Goal: Transaction & Acquisition: Purchase product/service

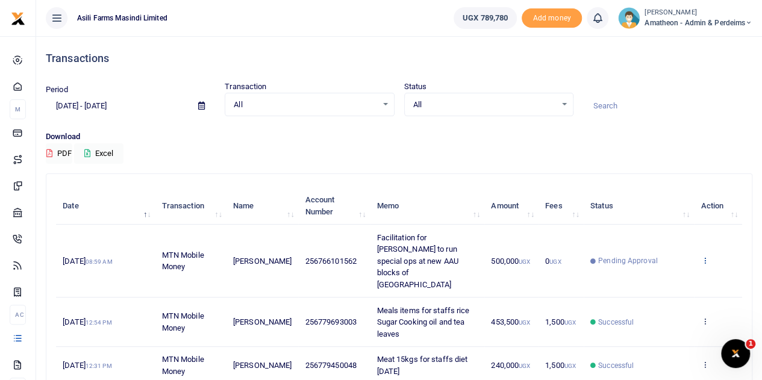
click at [704, 256] on icon at bounding box center [704, 260] width 8 height 8
click at [659, 266] on link "View details" at bounding box center [660, 268] width 95 height 17
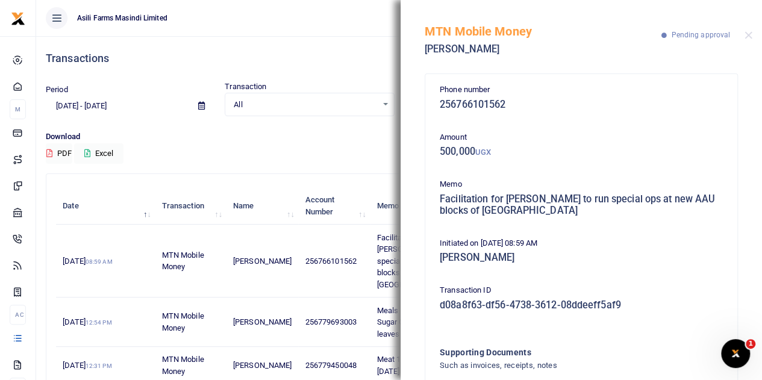
scroll to position [89, 0]
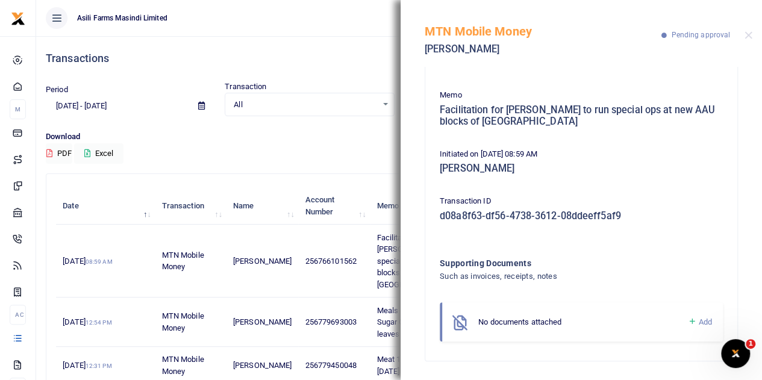
click at [698, 321] on span "Add" at bounding box center [704, 321] width 13 height 9
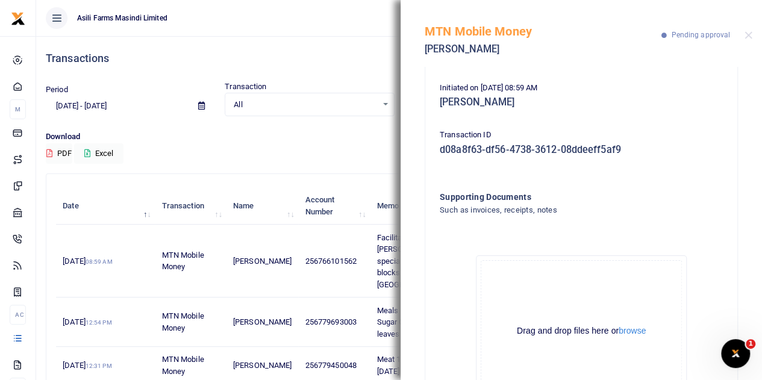
scroll to position [225, 0]
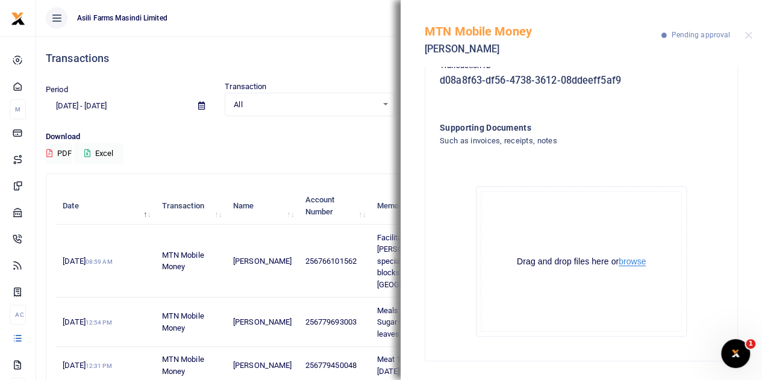
click at [626, 263] on button "browse" at bounding box center [631, 261] width 27 height 9
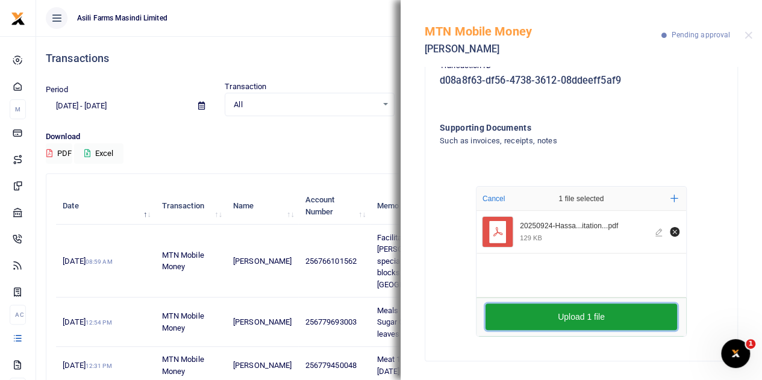
click at [568, 316] on button "Upload 1 file" at bounding box center [580, 316] width 191 height 26
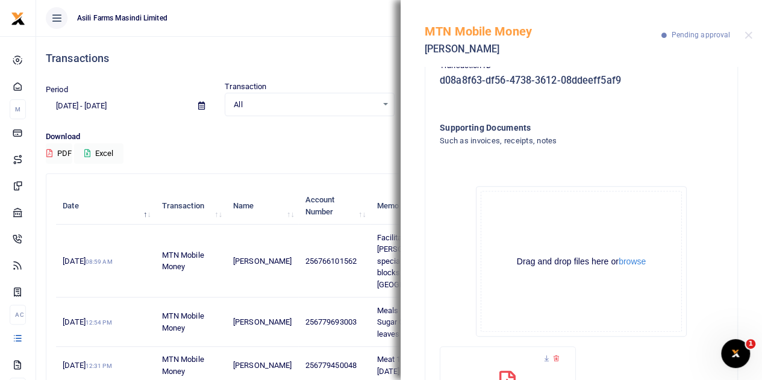
click at [323, 67] on div "Transactions" at bounding box center [399, 58] width 706 height 45
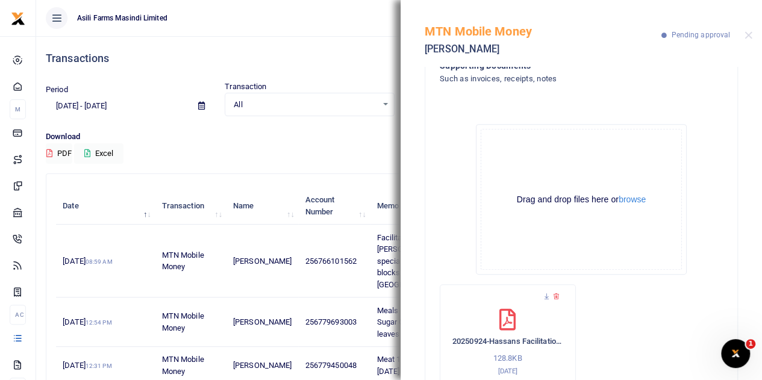
scroll to position [158, 0]
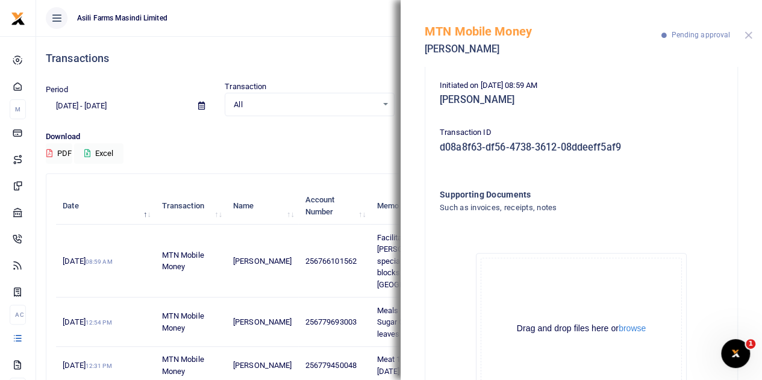
click at [746, 34] on button "Close" at bounding box center [748, 35] width 8 height 8
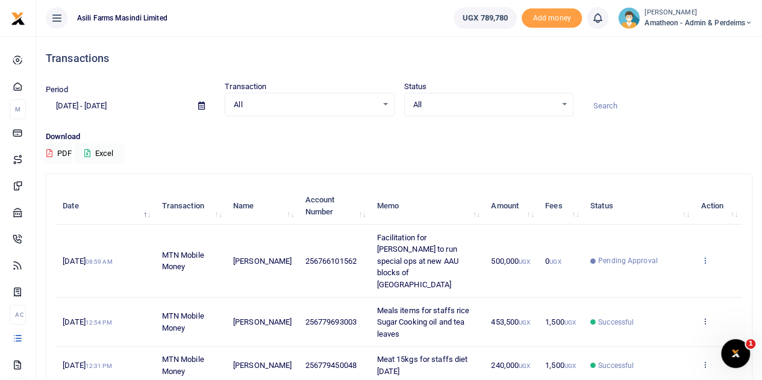
click at [705, 256] on icon at bounding box center [704, 260] width 8 height 8
click at [661, 269] on link "View details" at bounding box center [660, 268] width 95 height 17
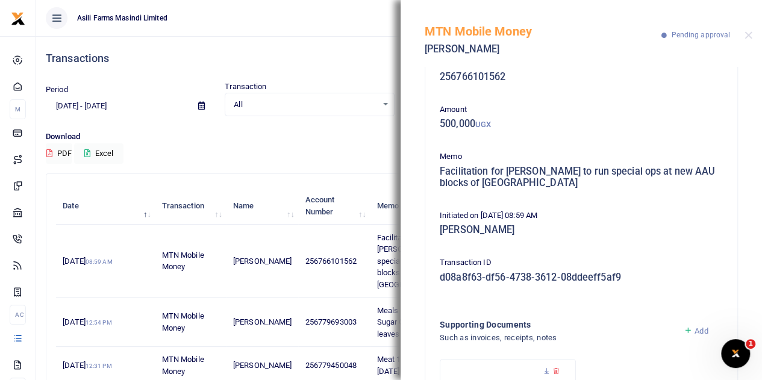
scroll to position [0, 0]
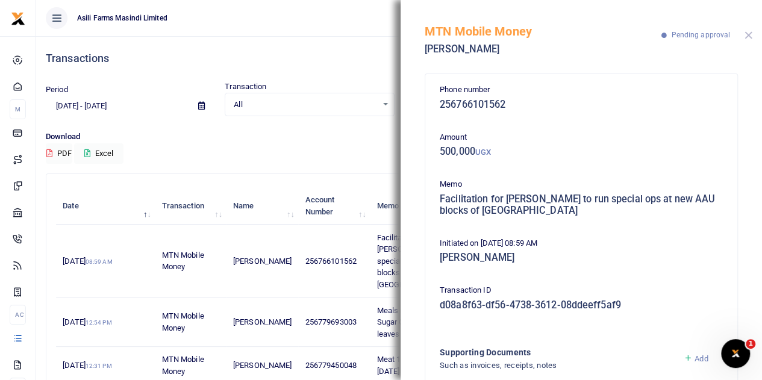
click at [749, 35] on button "Close" at bounding box center [748, 35] width 8 height 8
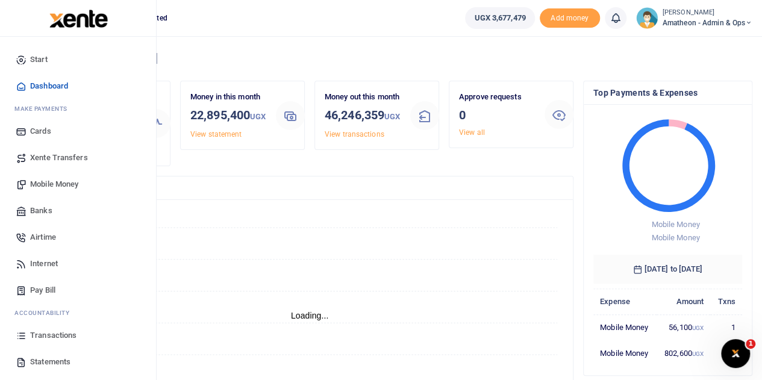
click at [44, 181] on span "Mobile Money" at bounding box center [54, 184] width 48 height 12
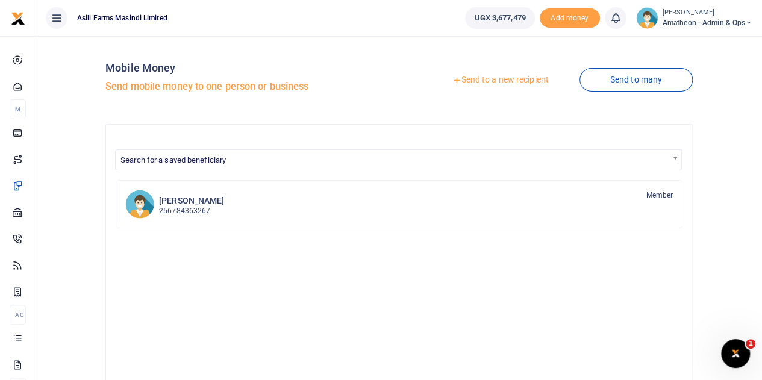
click at [478, 79] on link "Send to a new recipient" at bounding box center [499, 80] width 157 height 22
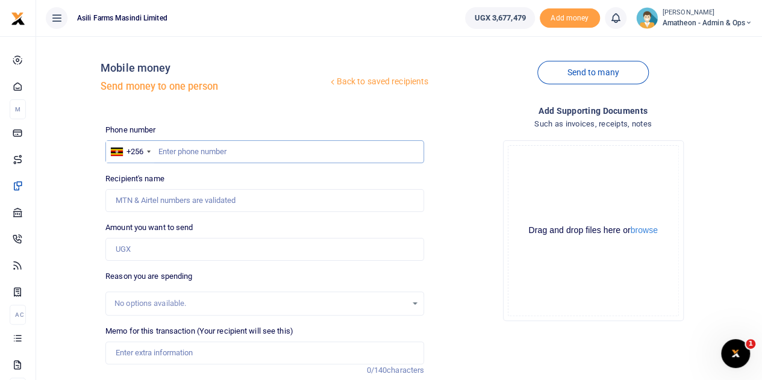
click at [205, 151] on input "text" at bounding box center [264, 151] width 318 height 23
paste input "775600682"
type input "775600682"
type input "[PERSON_NAME]"
type input "775600682"
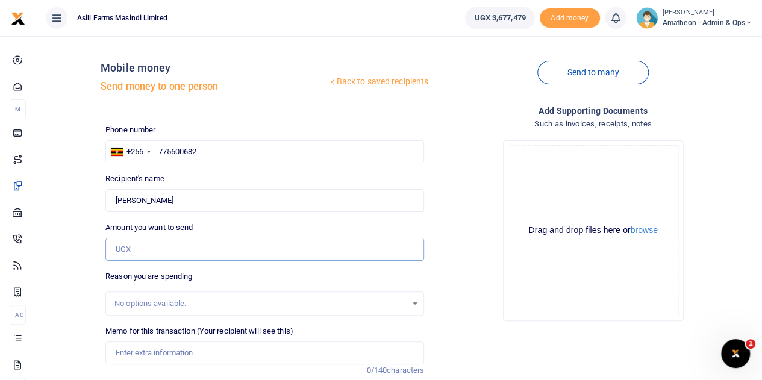
click at [159, 249] on input "Amount you want to send" at bounding box center [264, 249] width 318 height 23
type input "100,000"
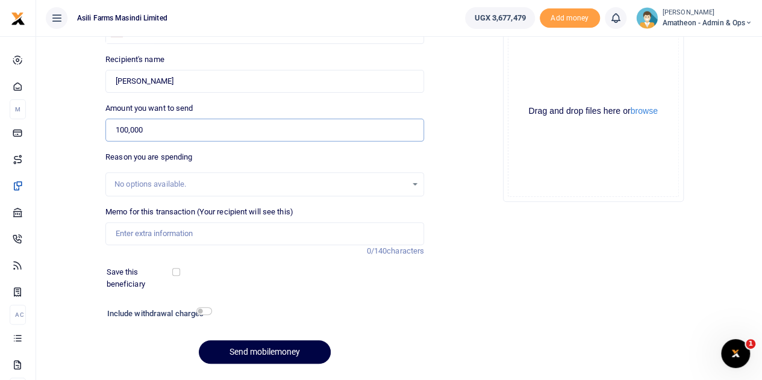
scroll to position [120, 0]
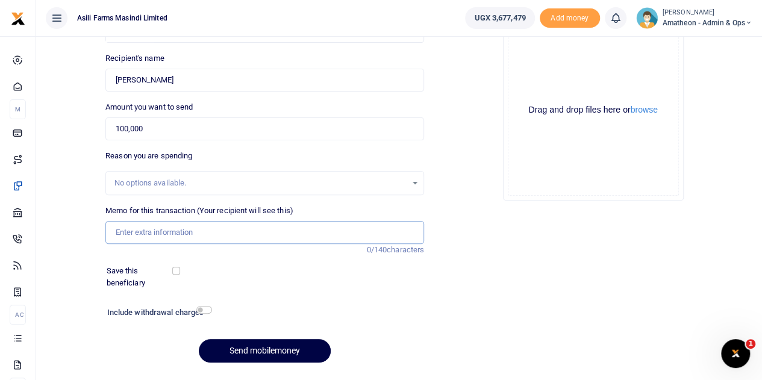
click at [140, 234] on input "Memo for this transaction (Your recipient will see this)" at bounding box center [264, 232] width 318 height 23
paste input "Agent transfer fees for vehicle registration"
paste input "Transport reimbursement to constantine meeting dealer nakawa"
click at [294, 234] on input "Agent transfer fees for vehicle registration UBD412M and Transport reimbursemen…" at bounding box center [264, 232] width 318 height 23
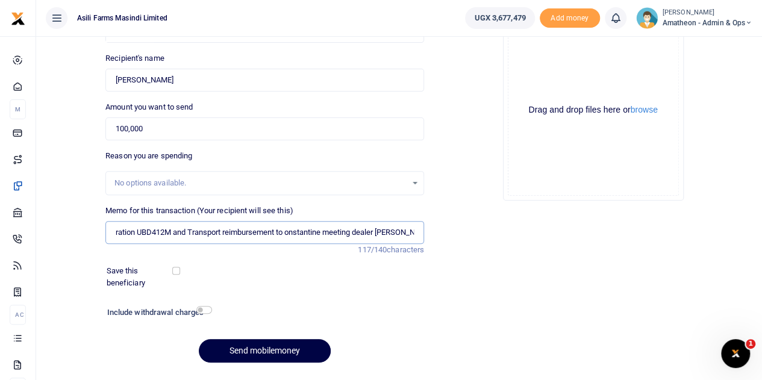
scroll to position [0, 120]
type input "Agent transfer fees for vehicle registration UBD412M and Transport reimbursemen…"
click at [650, 108] on button "browse" at bounding box center [643, 109] width 27 height 9
click at [653, 109] on button "browse" at bounding box center [643, 109] width 27 height 9
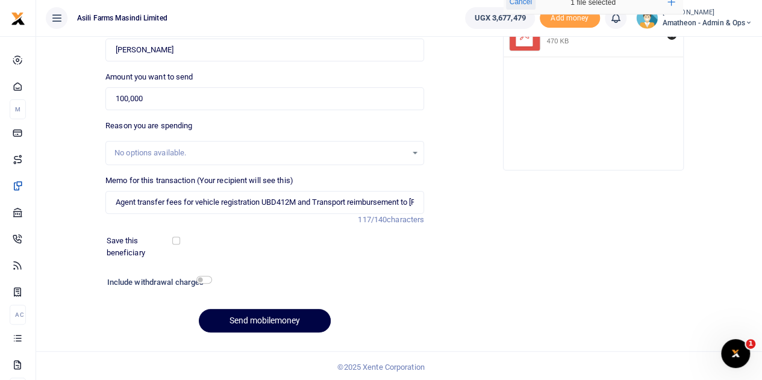
scroll to position [152, 0]
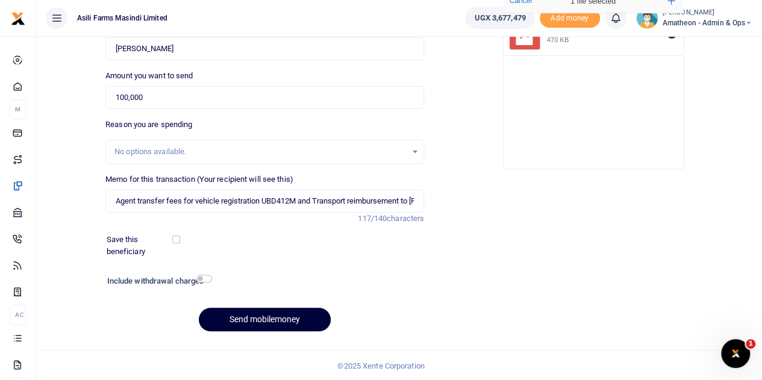
click at [257, 320] on button "Send mobilemoney" at bounding box center [265, 319] width 132 height 23
